Goal: Task Accomplishment & Management: Manage account settings

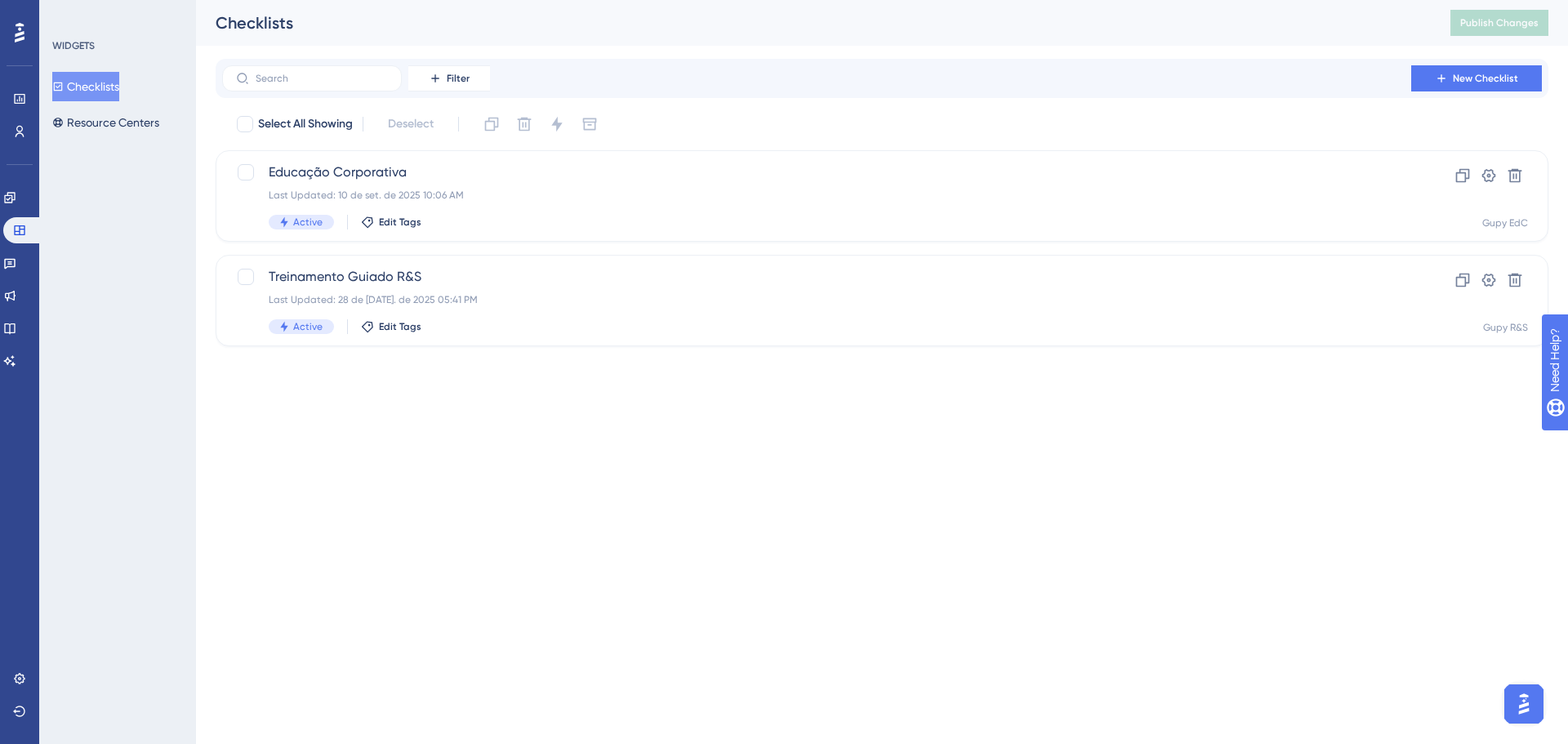
click at [119, 77] on button "Checklists" at bounding box center [86, 86] width 67 height 30
click at [639, 182] on div "Educação Corporativa Last Updated: 10 de set. de 2025 10:06 AM Active Edit Tags" at bounding box center [816, 196] width 1096 height 67
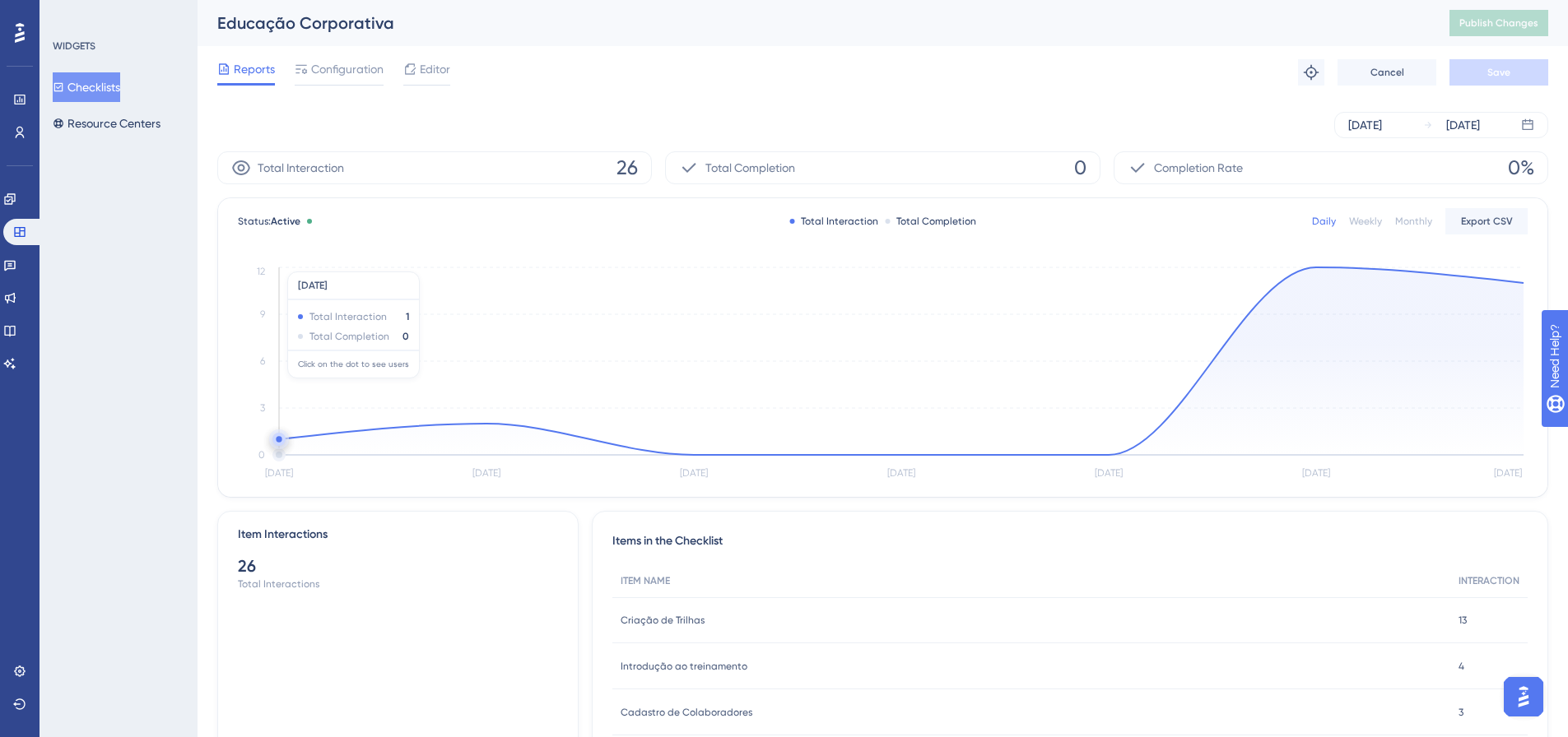
scroll to position [83, 0]
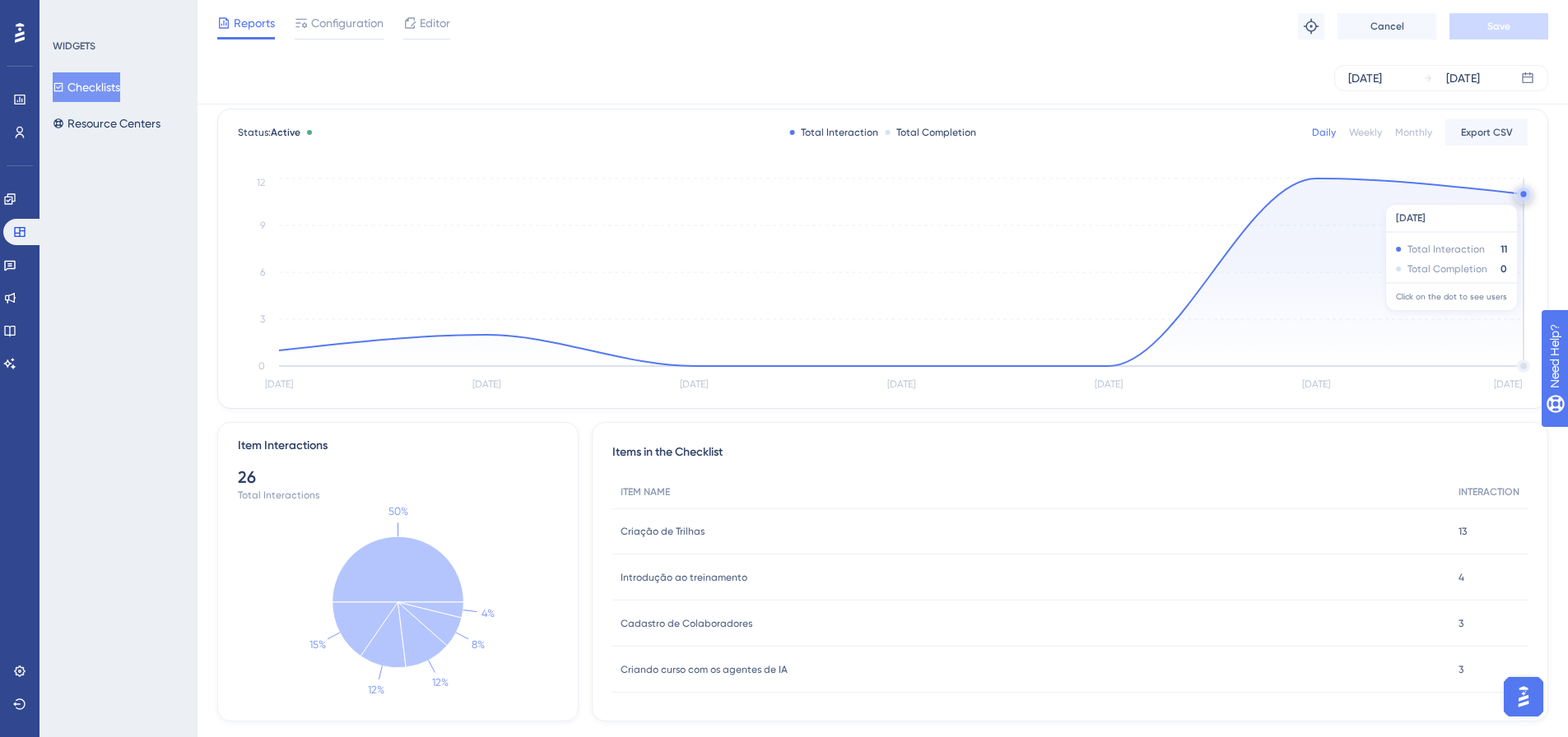
click at [1518, 196] on circle at bounding box center [1524, 194] width 13 height 13
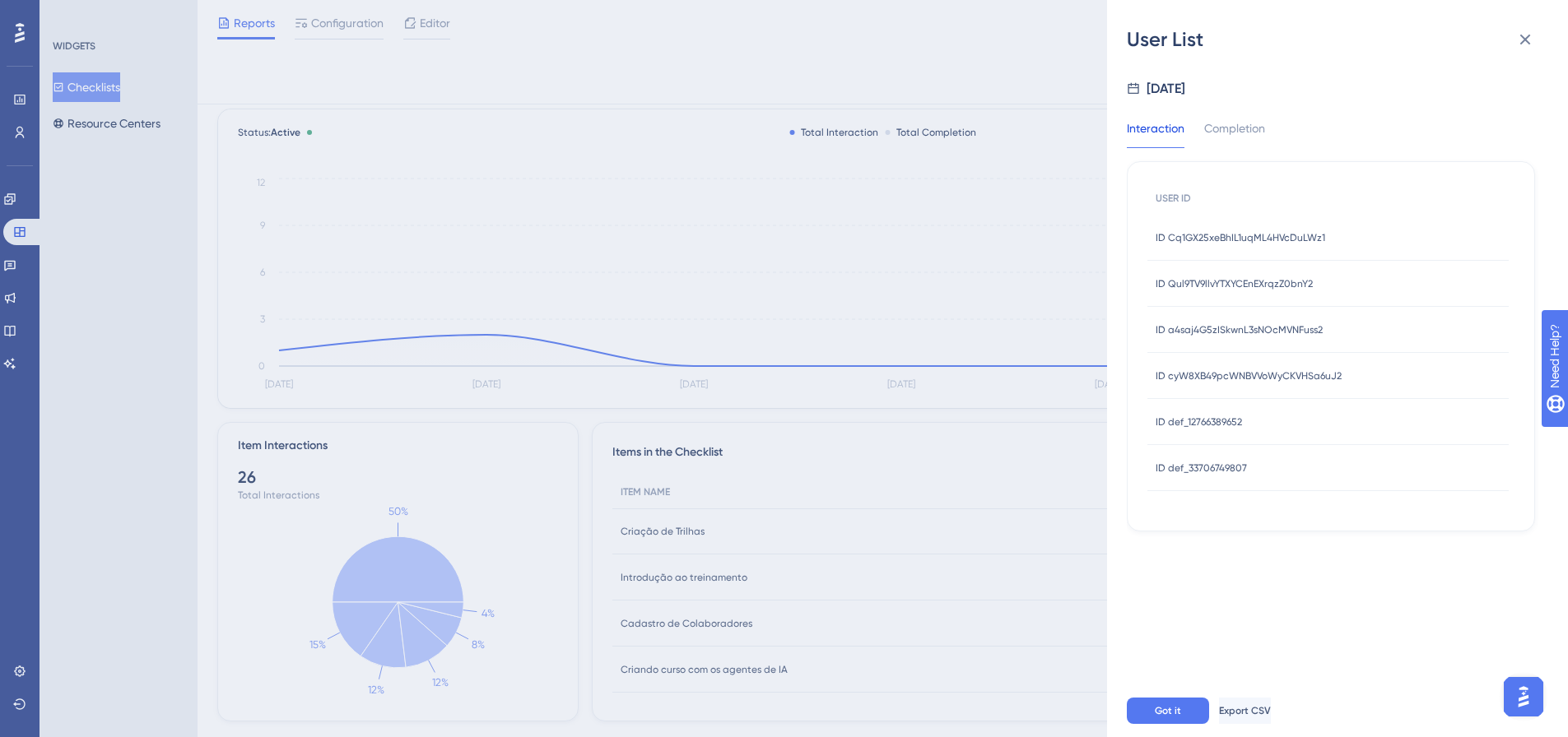
scroll to position [119, 0]
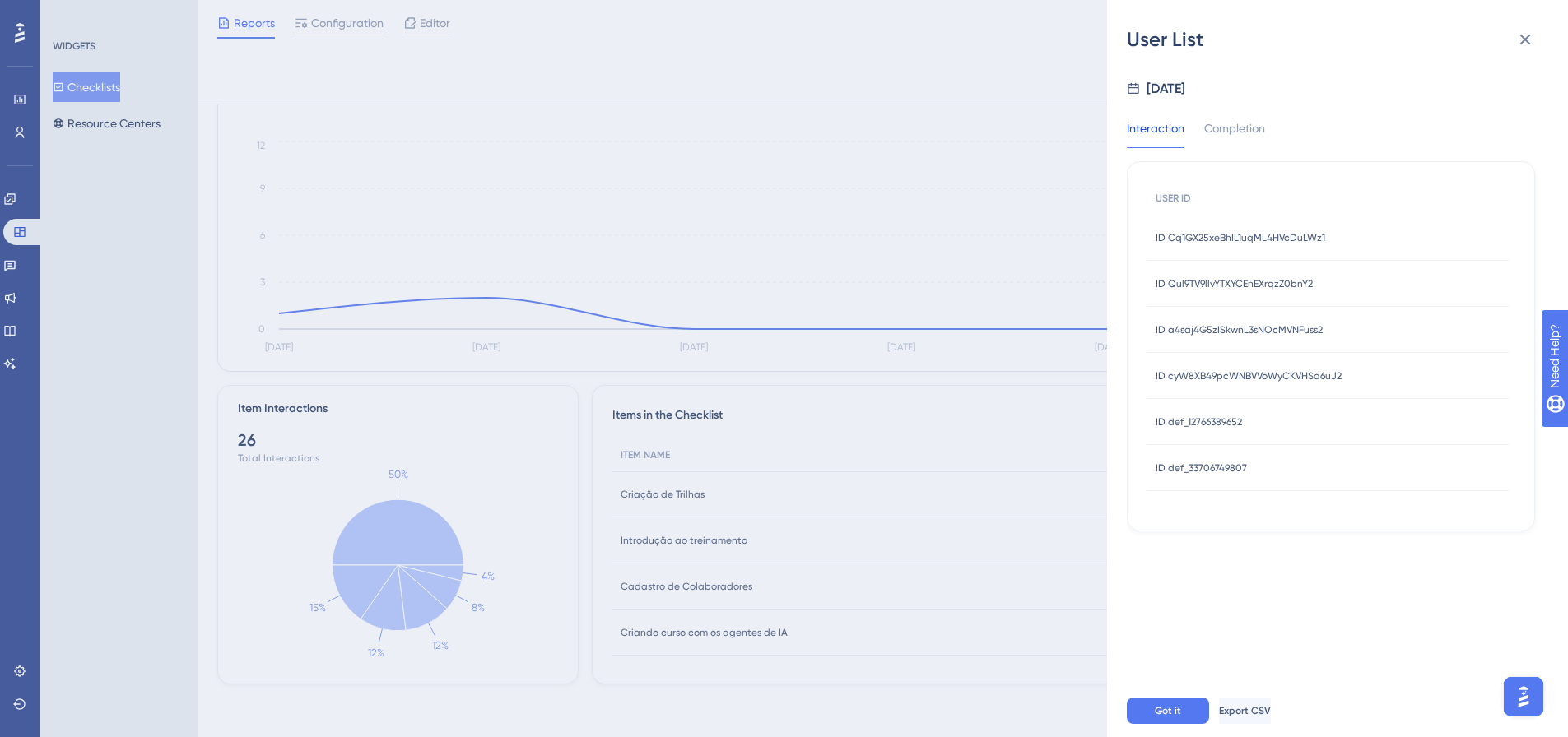
click at [1278, 245] on div "ID Cq1GX25xeBhIL1uqML4HVcDuLWz1 ID Cq1GX25xeBhIL1uqML4HVcDuLWz1" at bounding box center [1240, 237] width 169 height 46
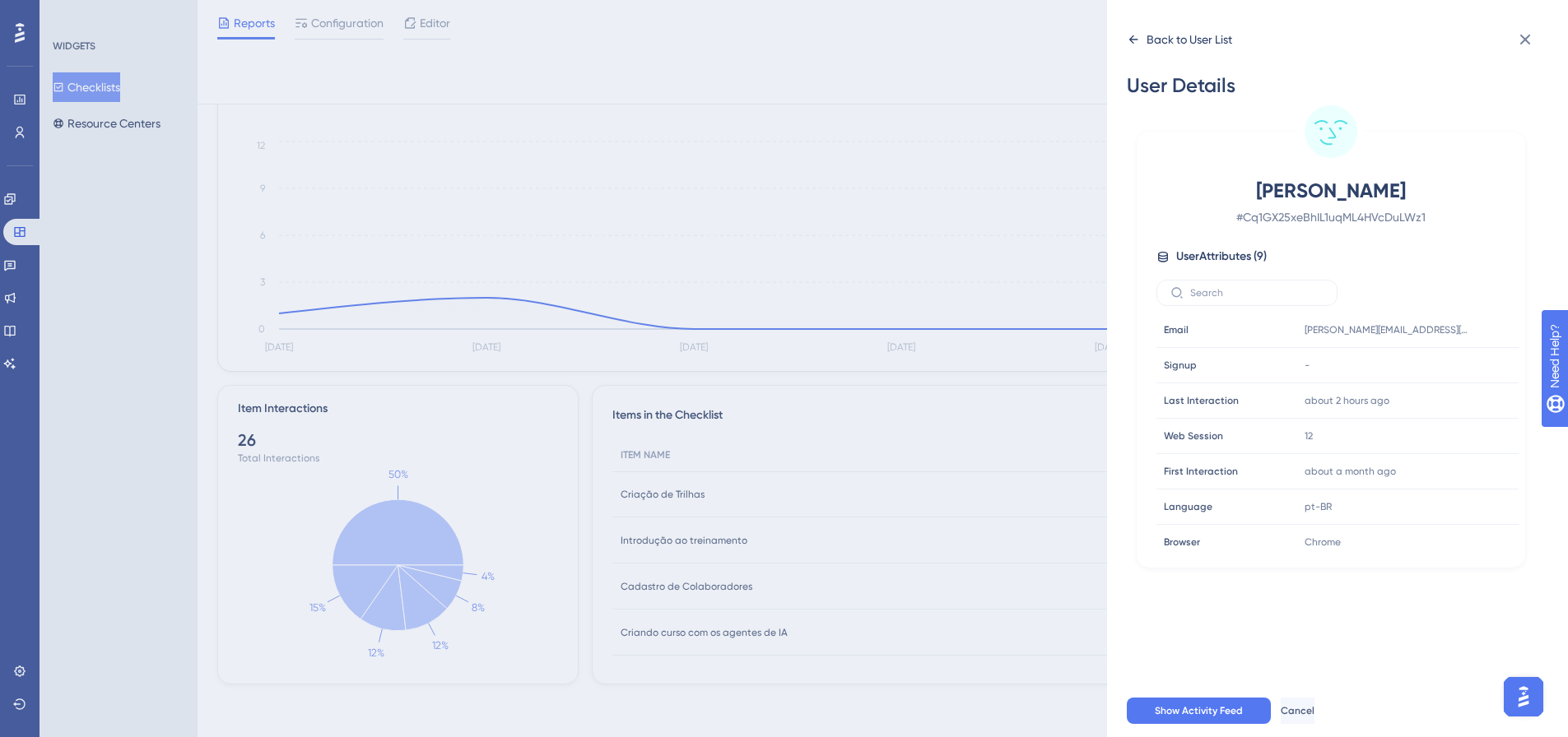
click at [1132, 48] on div "Back to User List" at bounding box center [1180, 38] width 106 height 26
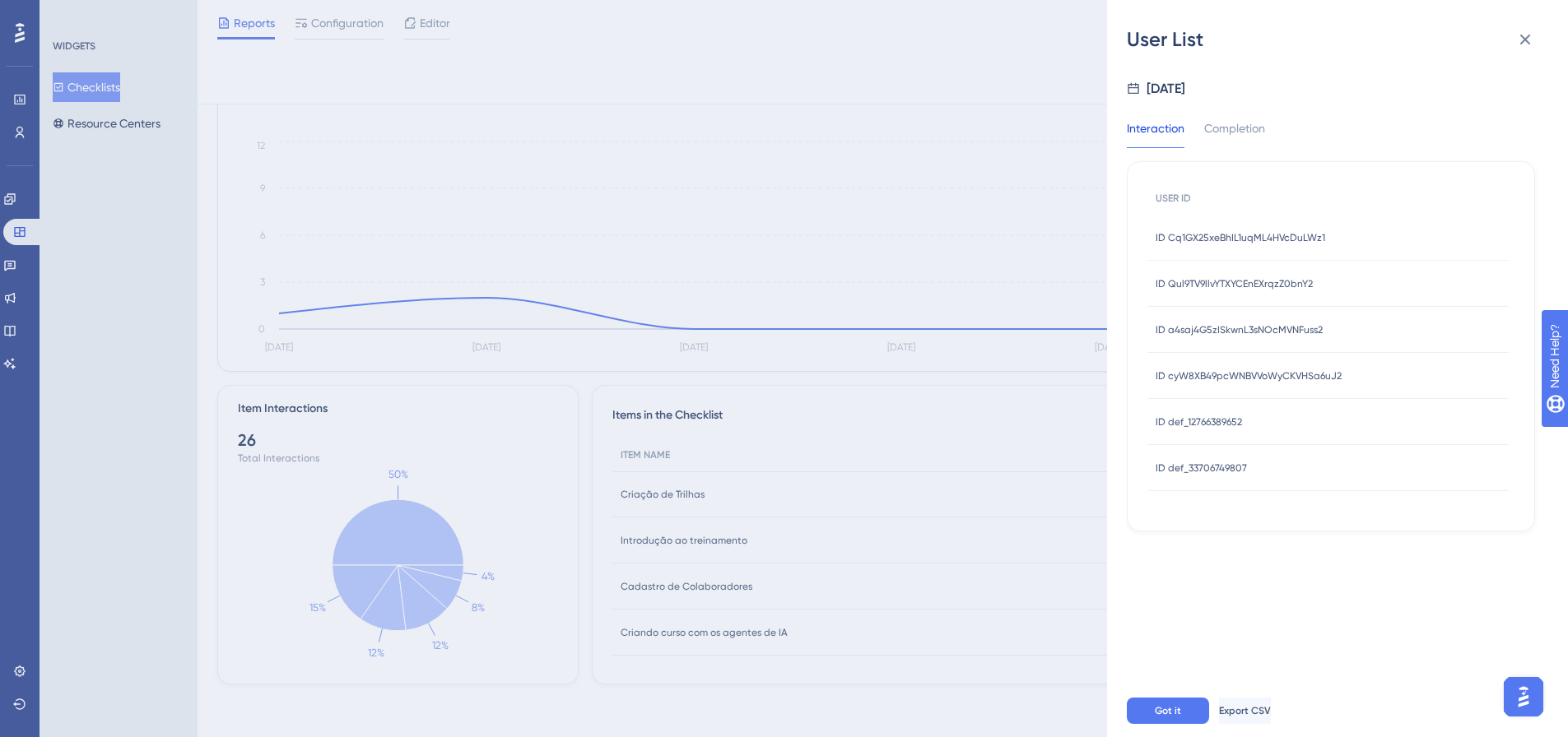
click at [1264, 282] on span "ID Qul9TV9llvYTXYCEnEXrqzZ0bnY2" at bounding box center [1234, 284] width 158 height 13
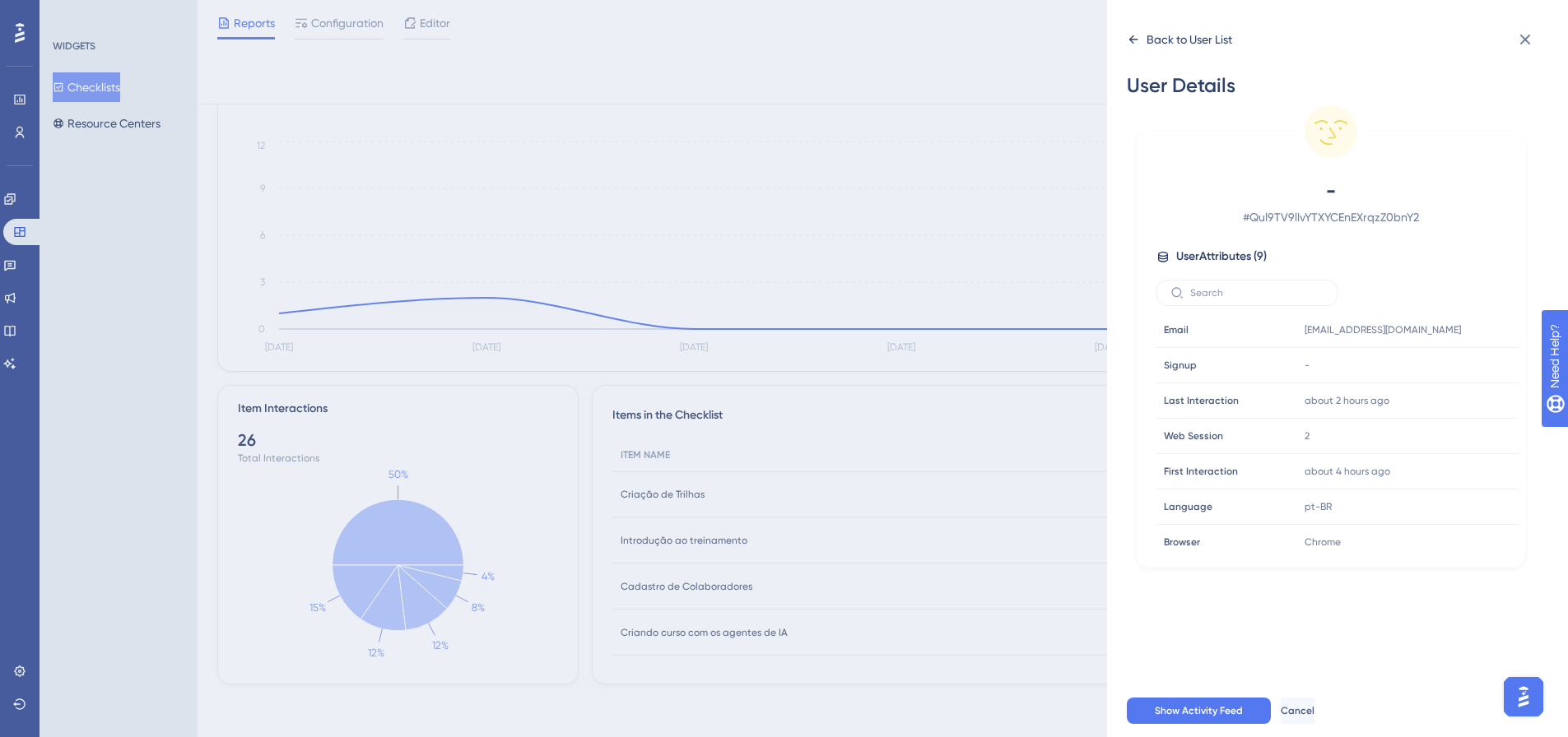
click at [1127, 37] on icon at bounding box center [1133, 39] width 13 height 13
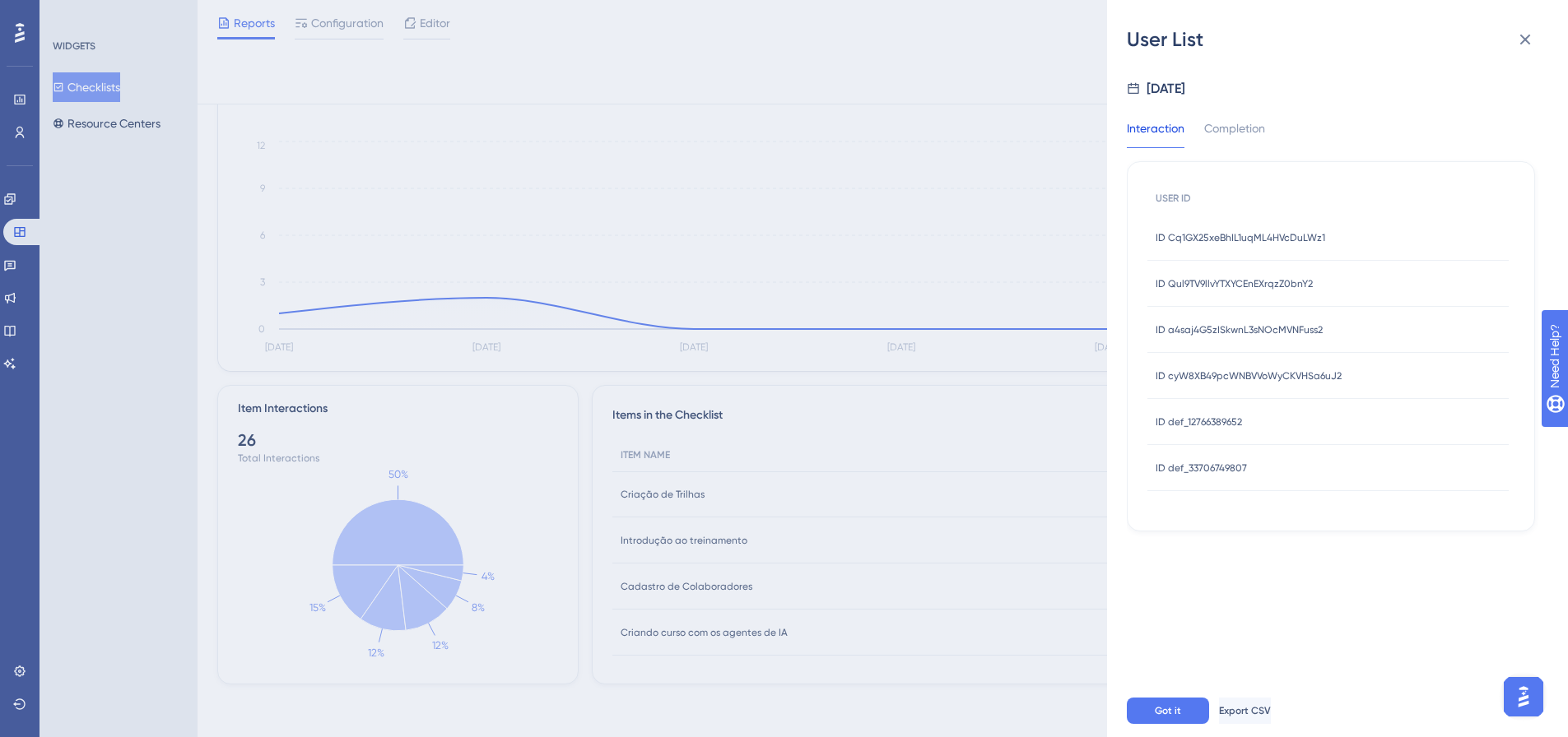
click at [1255, 333] on span "ID a4saj4G5zISkwnL3sNOcMVNFuss2" at bounding box center [1239, 330] width 167 height 13
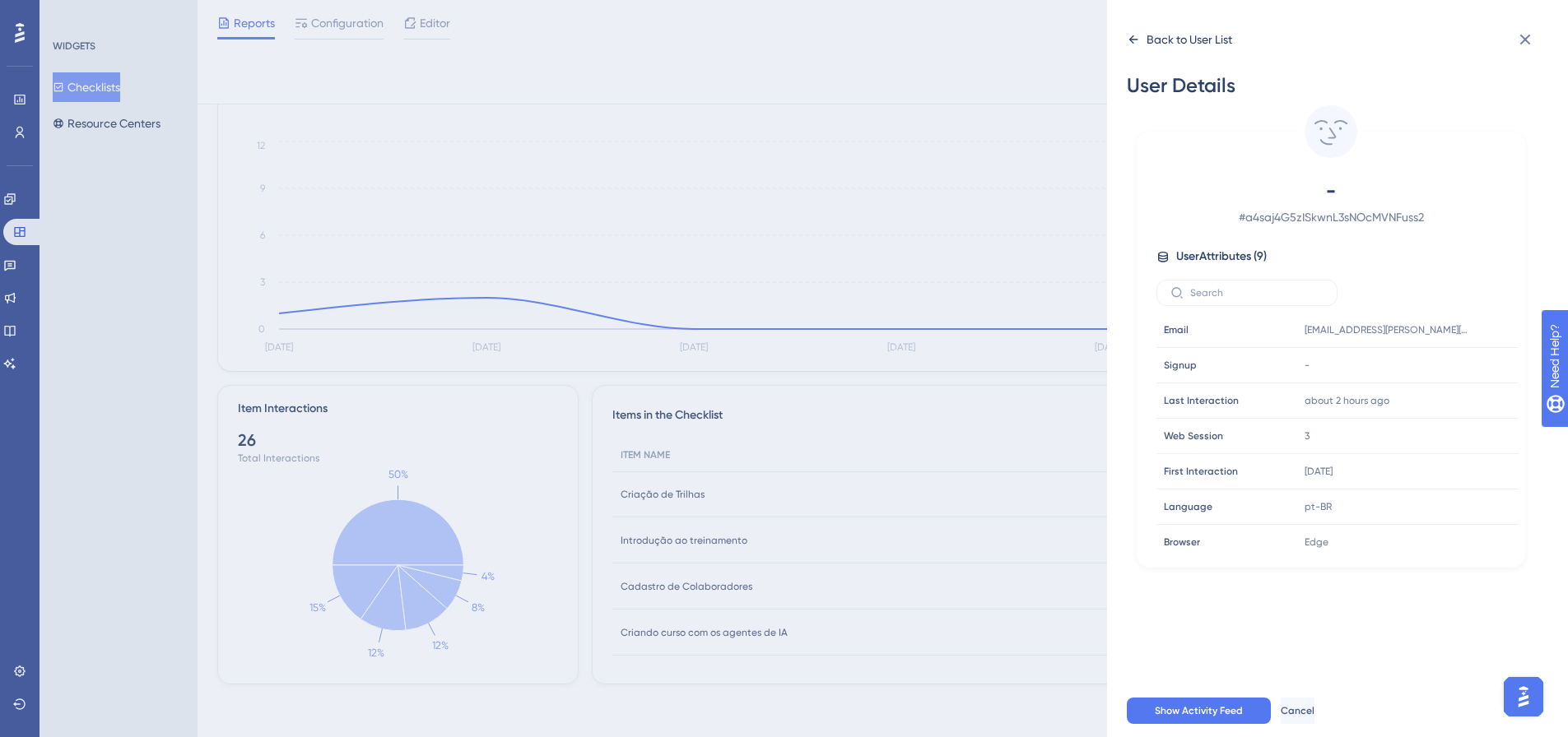
click at [1131, 42] on icon at bounding box center [1133, 39] width 13 height 13
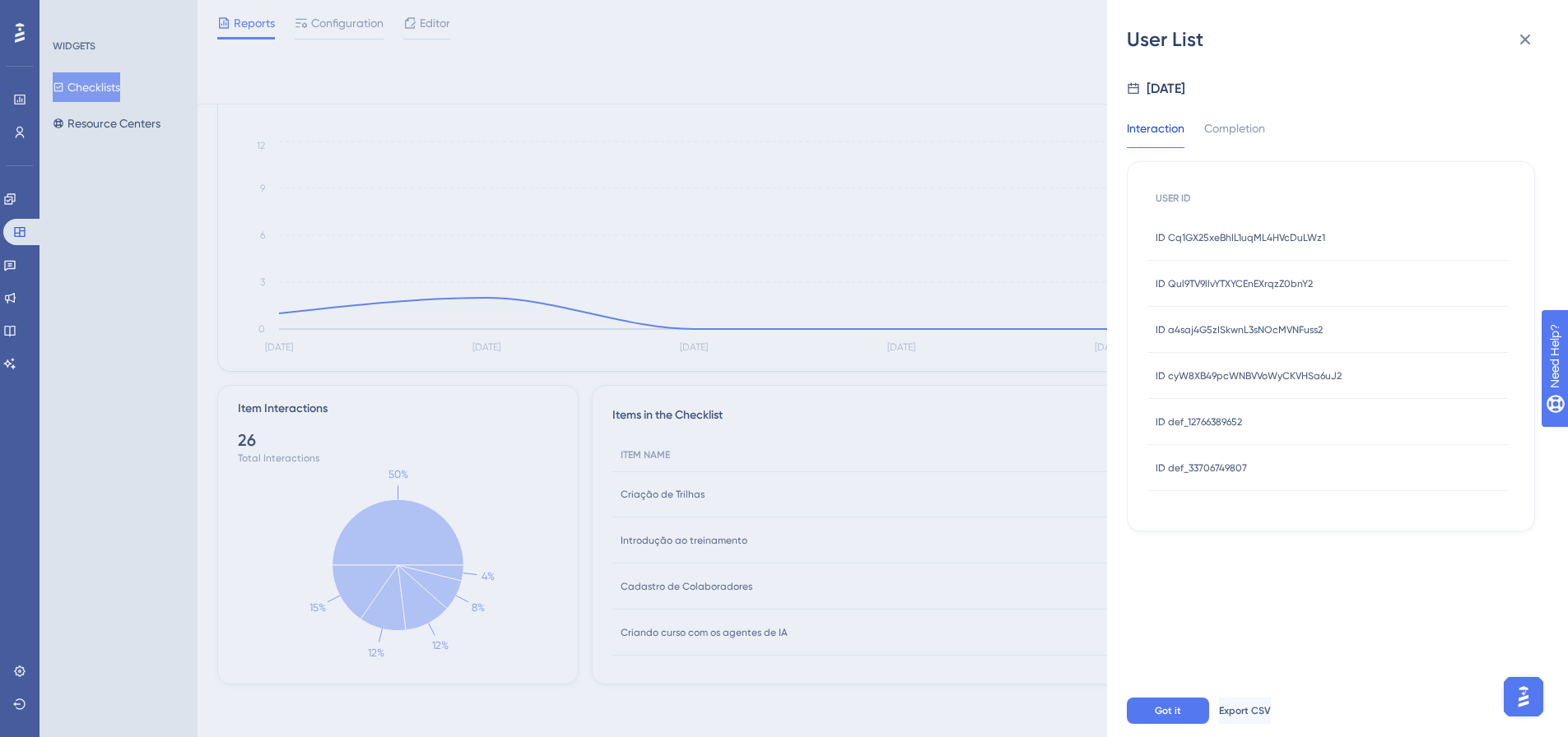
click at [1240, 333] on span "ID a4saj4G5zISkwnL3sNOcMVNFuss2" at bounding box center [1239, 330] width 167 height 13
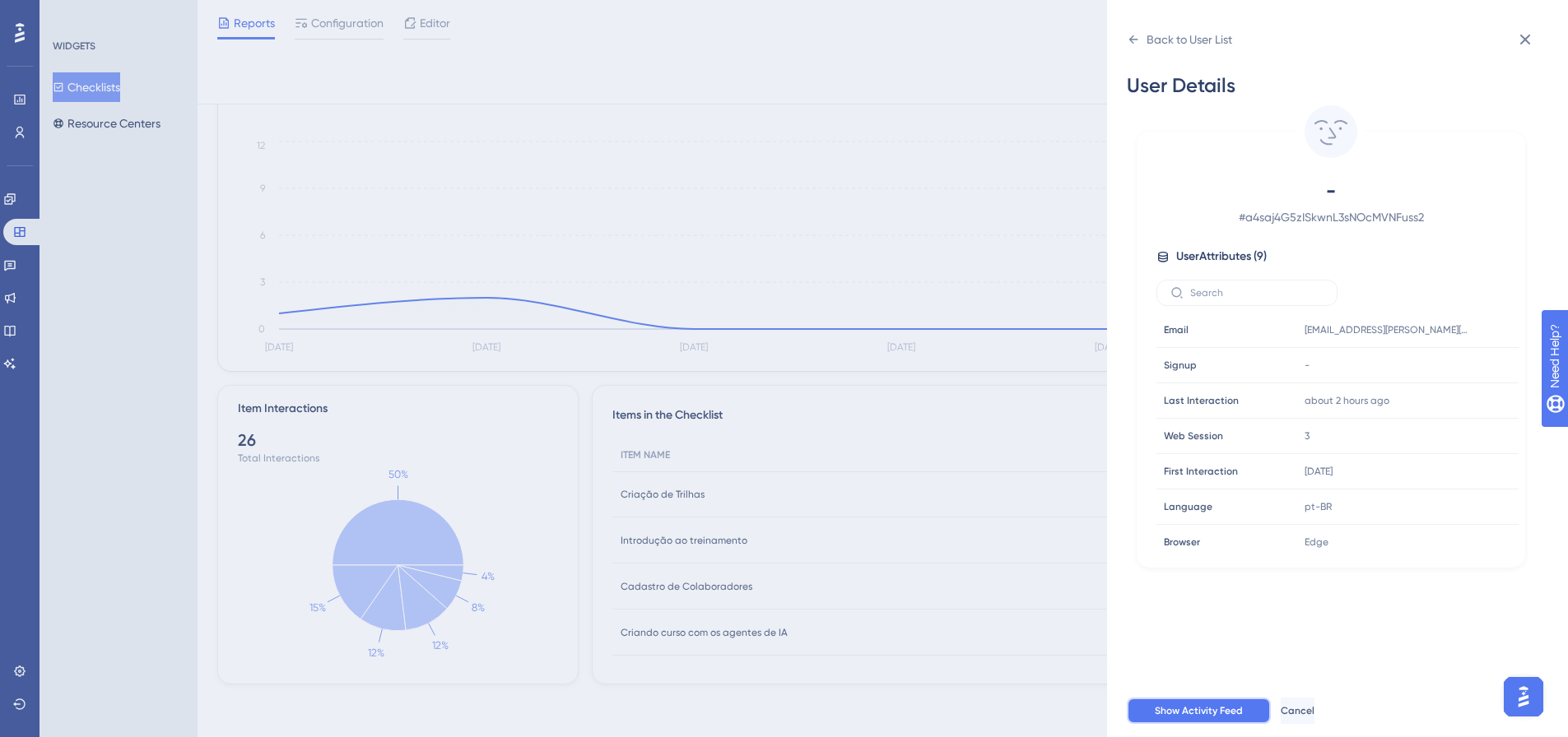
click at [1209, 724] on button "Show Activity Feed" at bounding box center [1199, 710] width 144 height 26
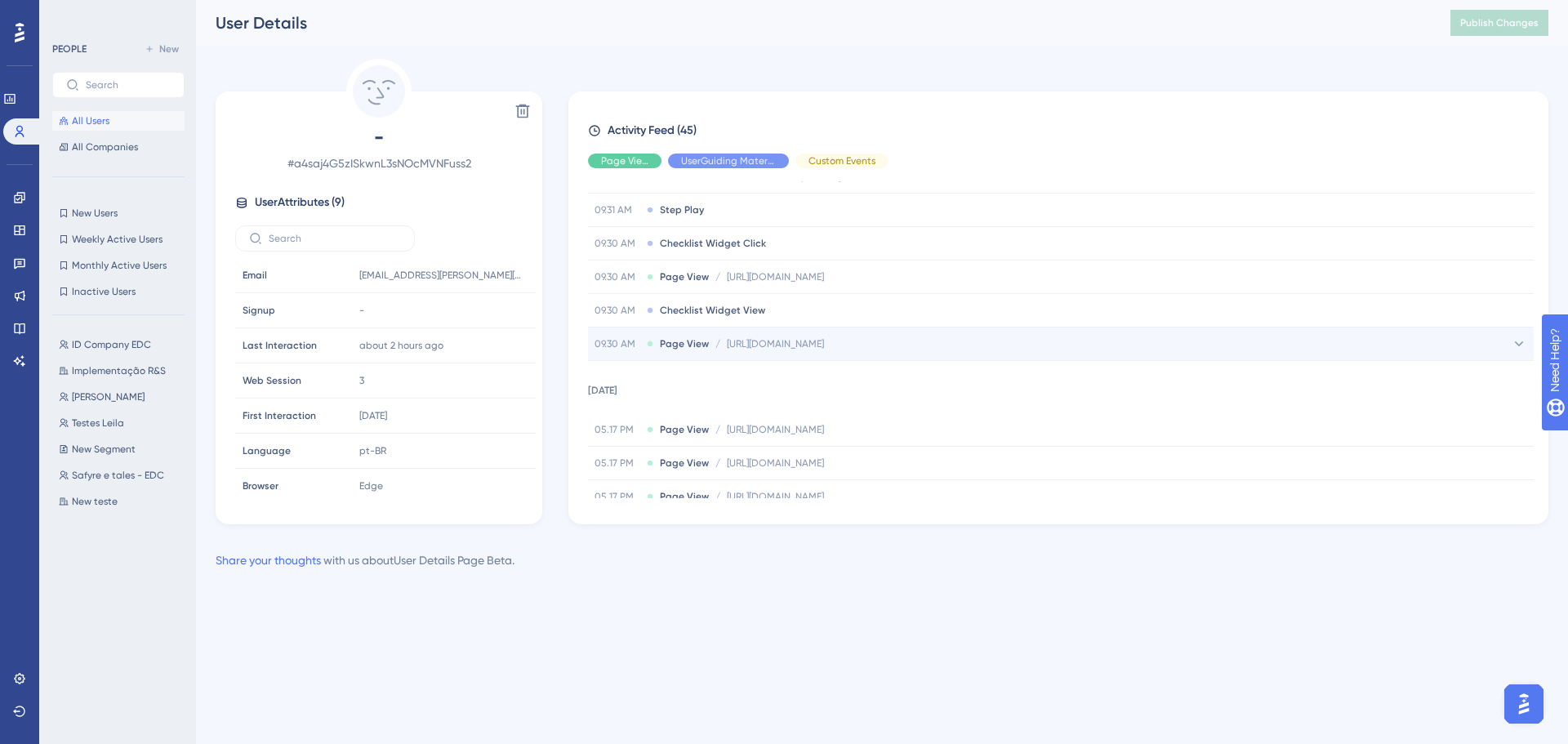
scroll to position [326, 0]
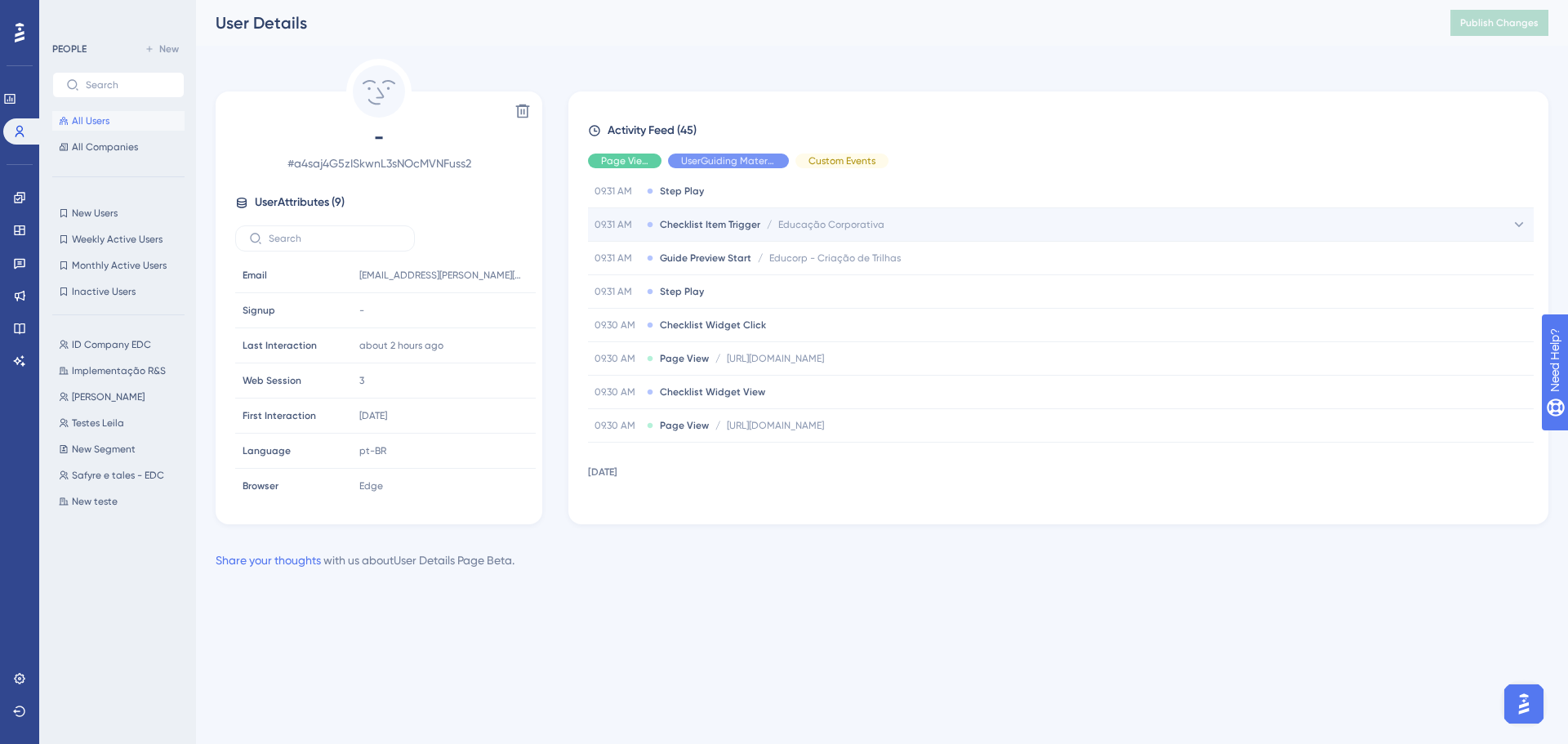
click at [724, 226] on span "Checklist Item Trigger" at bounding box center [710, 225] width 100 height 13
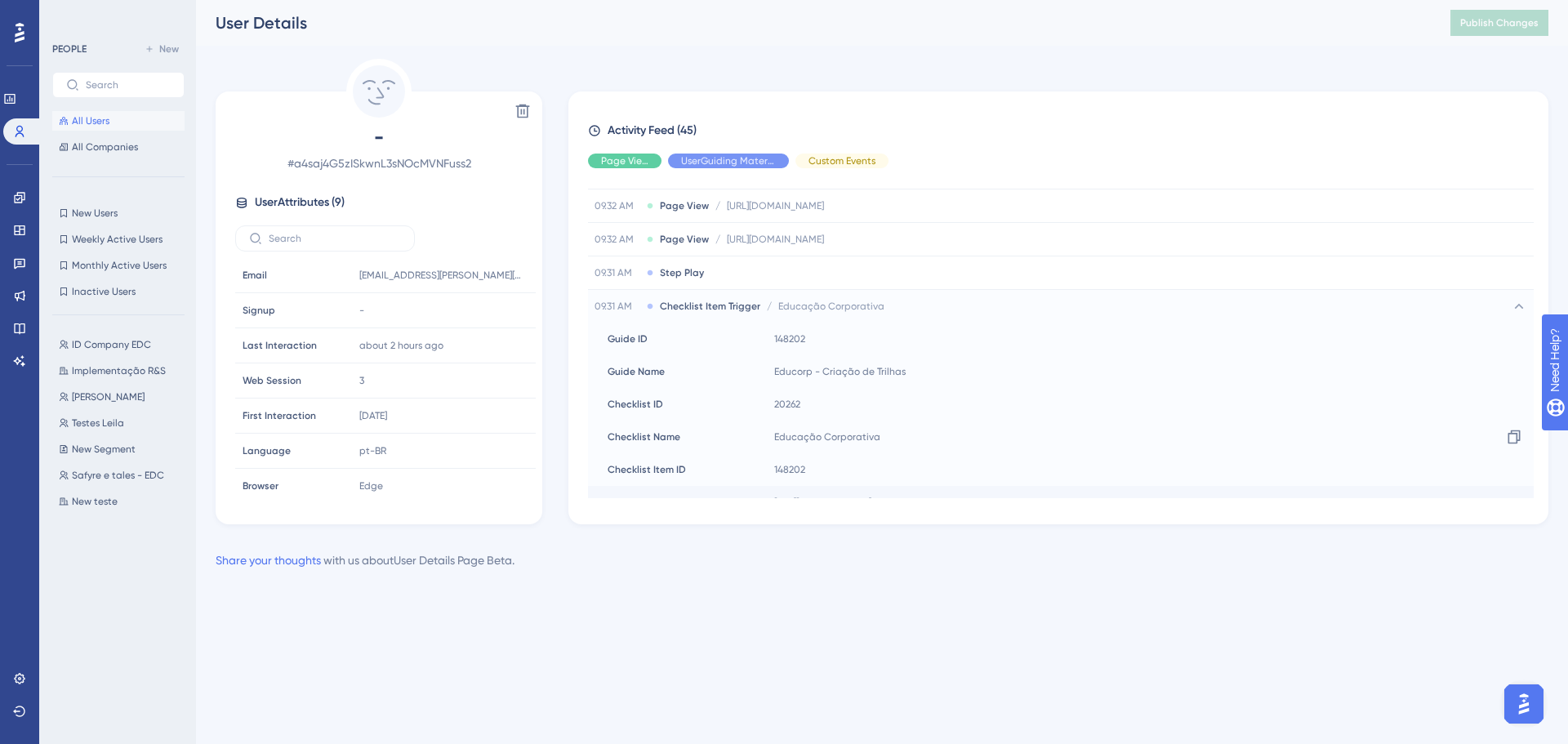
scroll to position [163, 0]
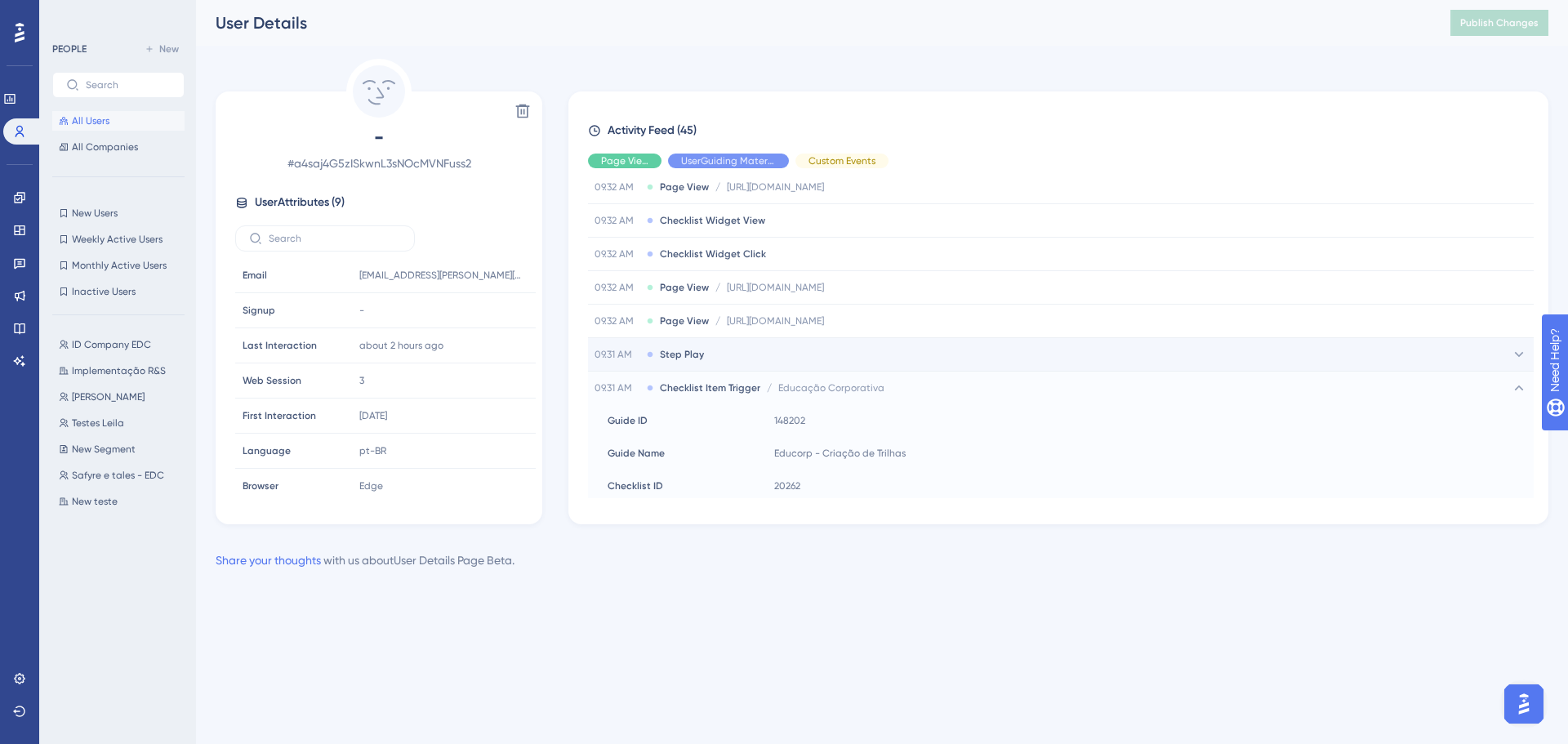
click at [783, 350] on div "09.31 AM Step Play" at bounding box center [1060, 354] width 945 height 32
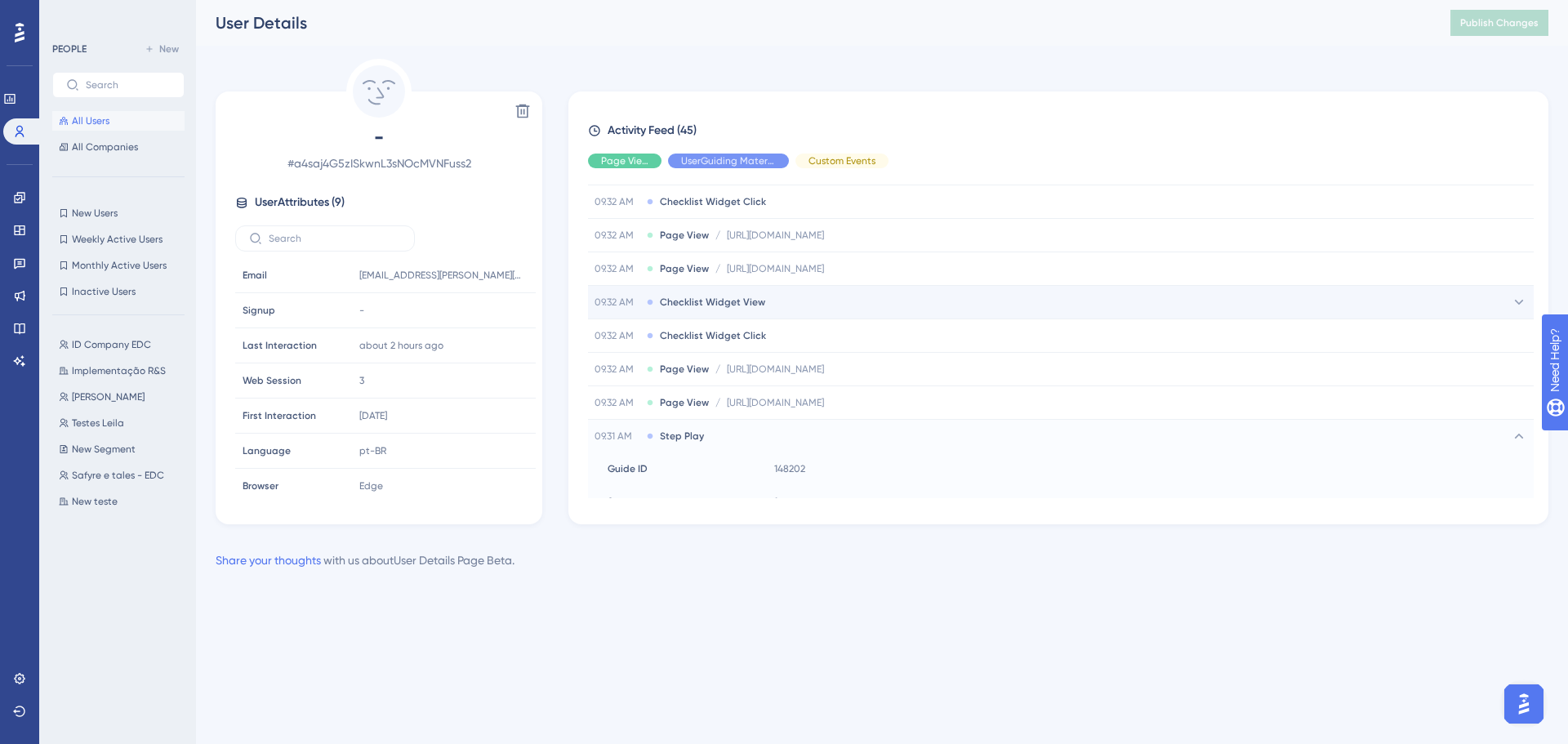
click at [793, 294] on div "09.32 AM Checklist Widget View" at bounding box center [1060, 302] width 945 height 32
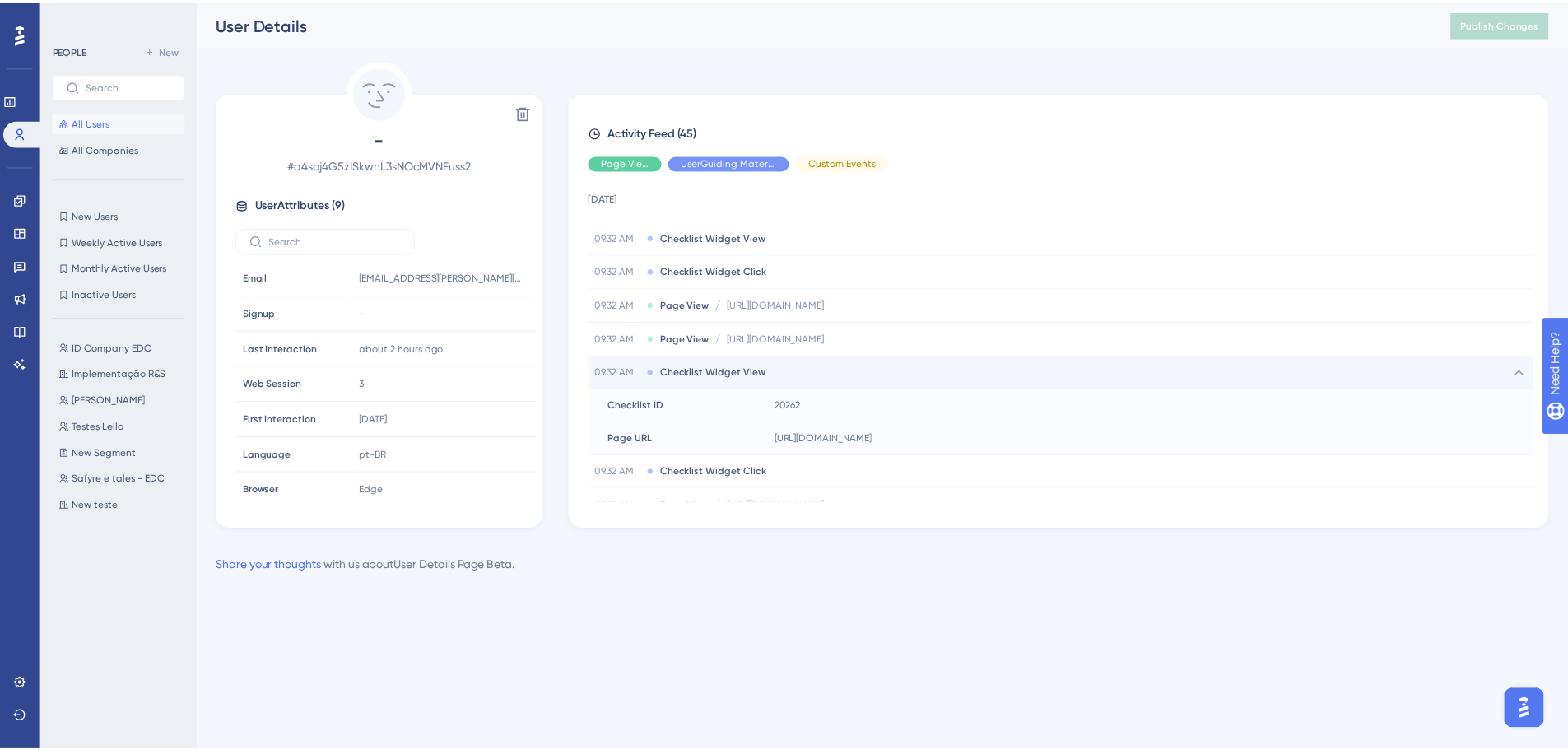
scroll to position [0, 0]
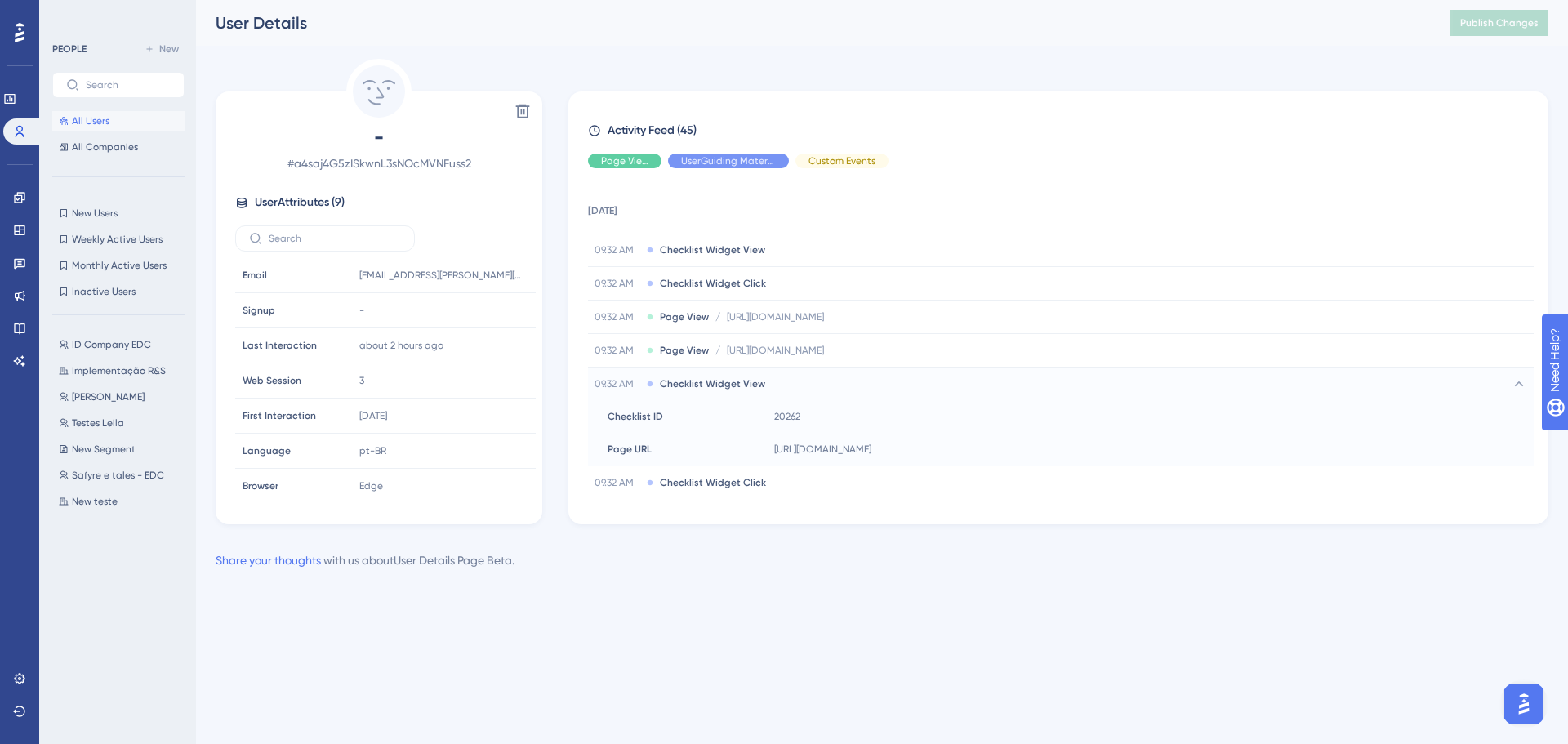
click at [63, 121] on icon at bounding box center [64, 120] width 9 height 9
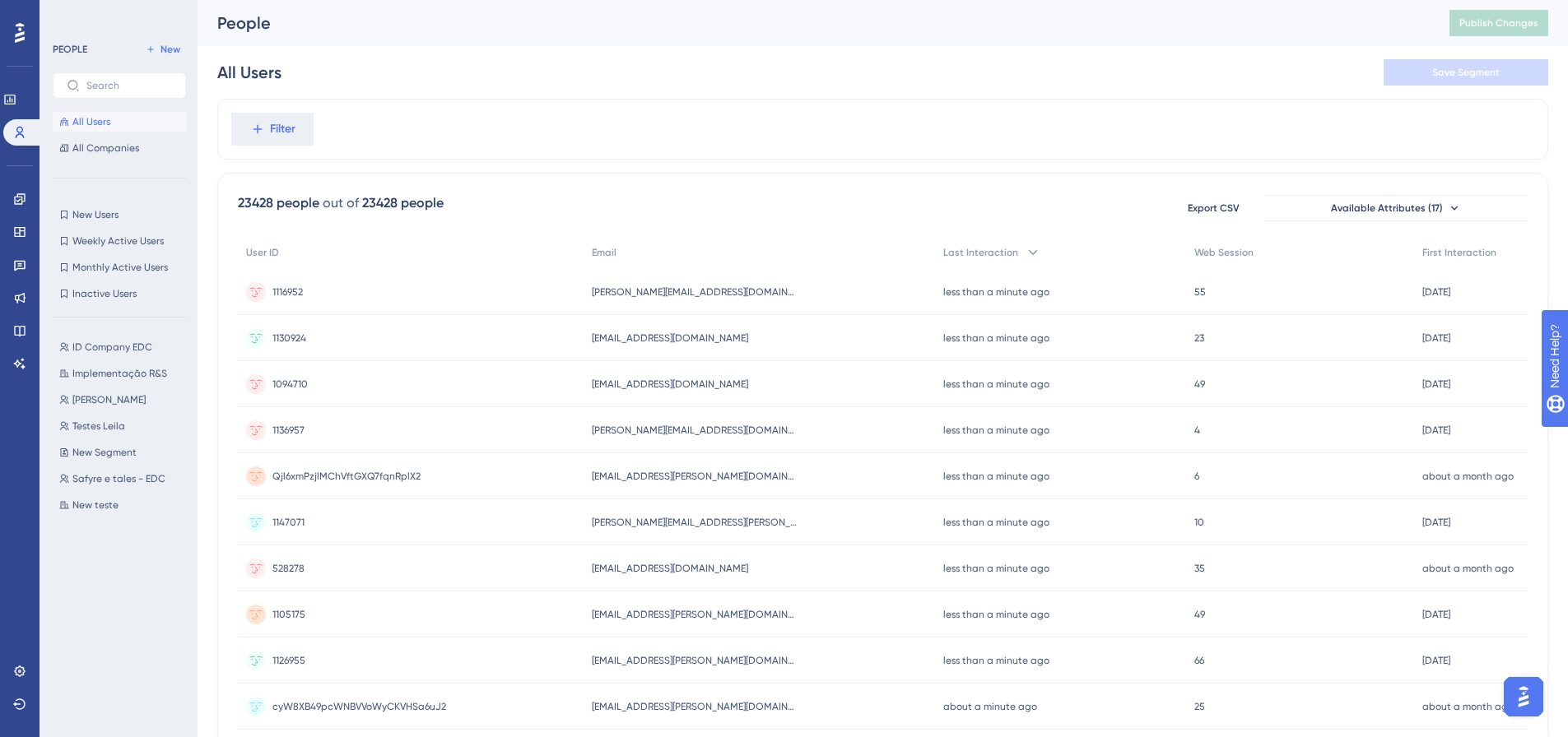
click at [14, 27] on icon at bounding box center [19, 33] width 10 height 21
